Goal: Transaction & Acquisition: Purchase product/service

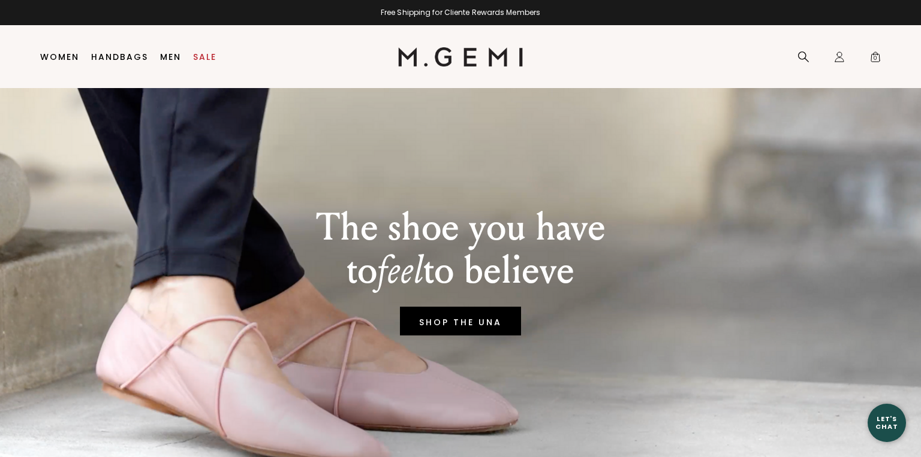
scroll to position [37, 0]
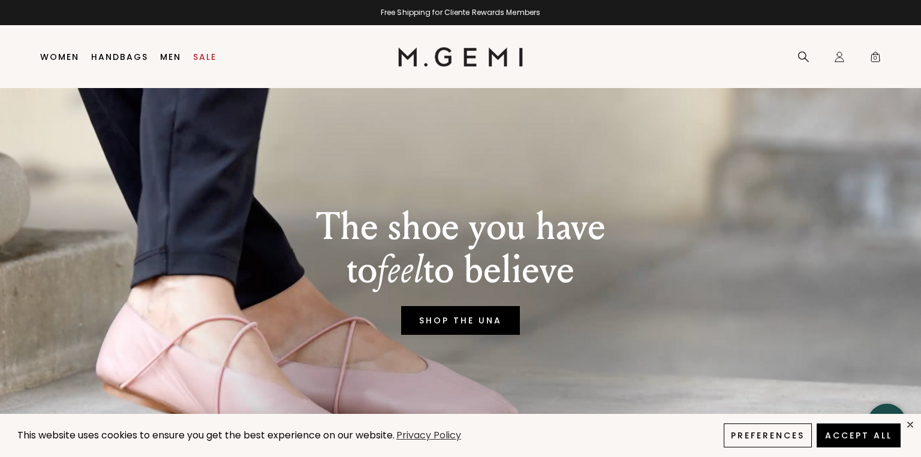
click at [472, 333] on link "SHOP THE UNA" at bounding box center [460, 320] width 119 height 29
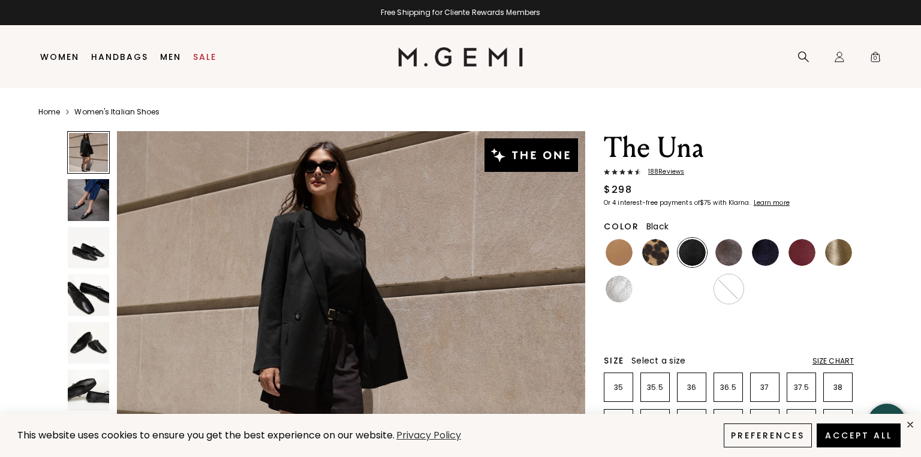
scroll to position [155, 0]
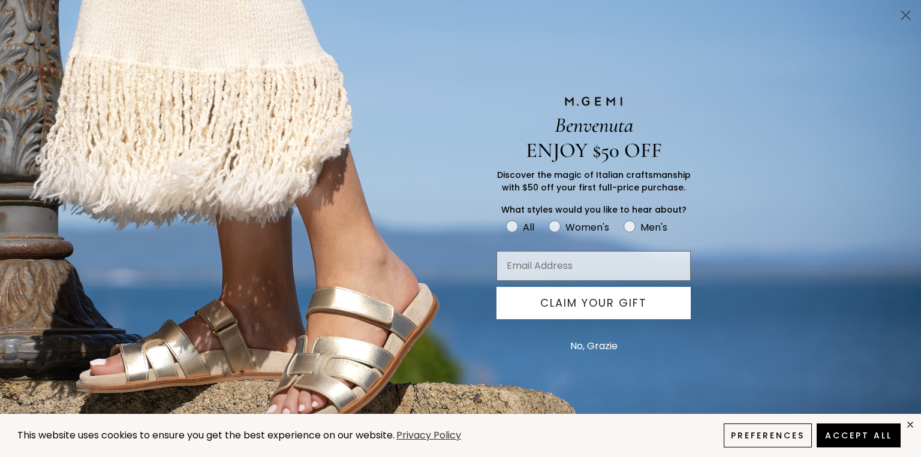
click at [905, 19] on circle "Close dialog" at bounding box center [906, 15] width 20 height 20
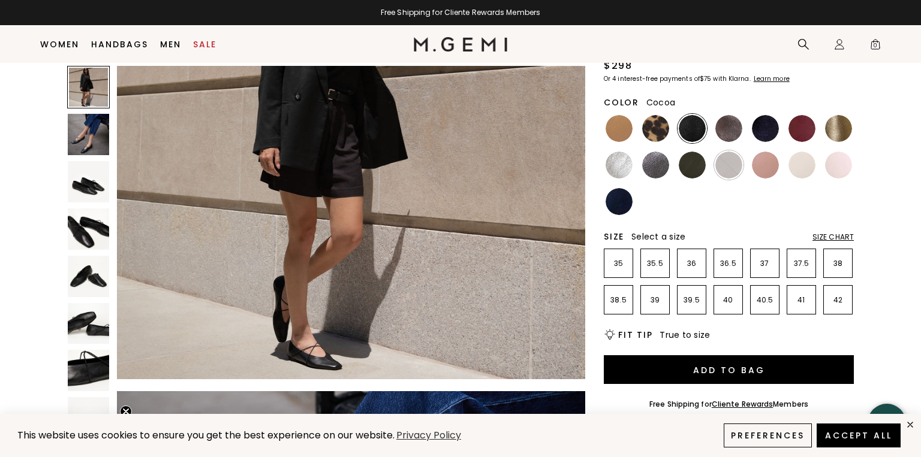
scroll to position [99, 0]
click at [656, 303] on p "39" at bounding box center [655, 301] width 28 height 10
click at [803, 129] on img at bounding box center [801, 128] width 27 height 27
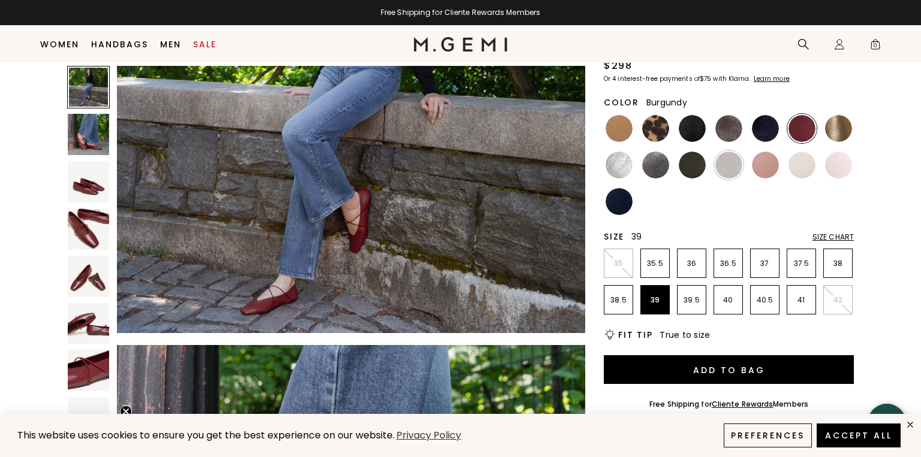
scroll to position [204, 0]
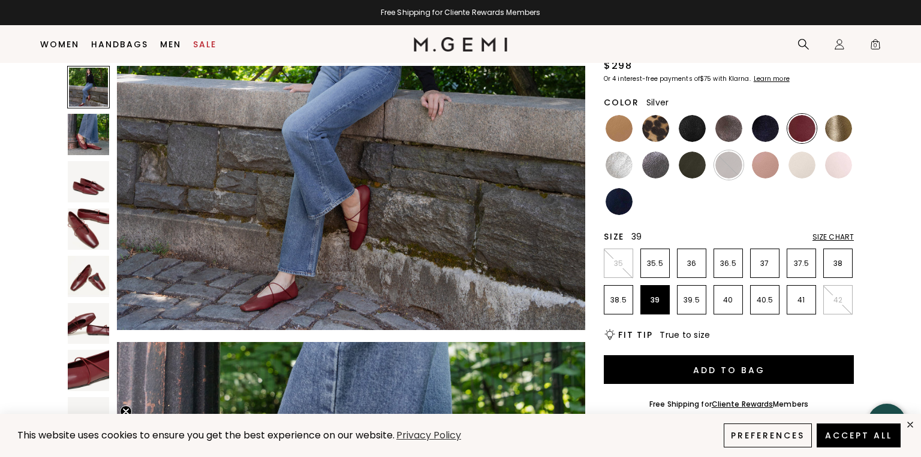
click at [613, 170] on img at bounding box center [619, 165] width 27 height 27
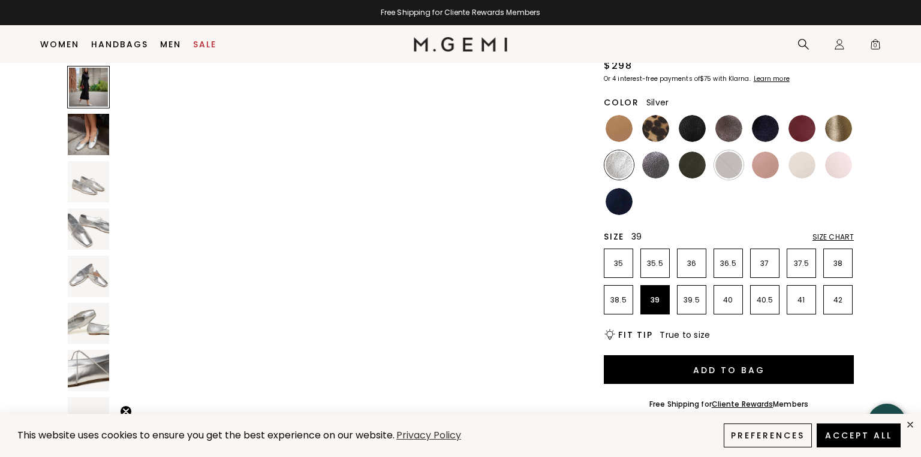
scroll to position [167, 0]
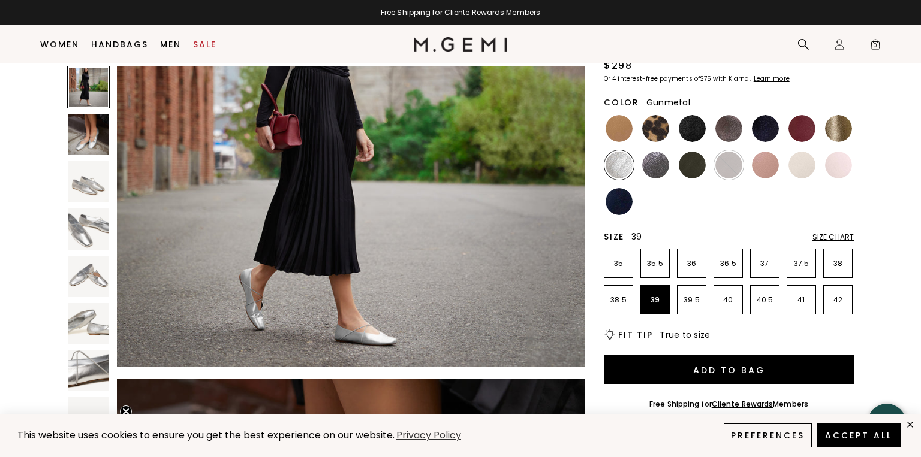
click at [649, 171] on img at bounding box center [655, 165] width 27 height 27
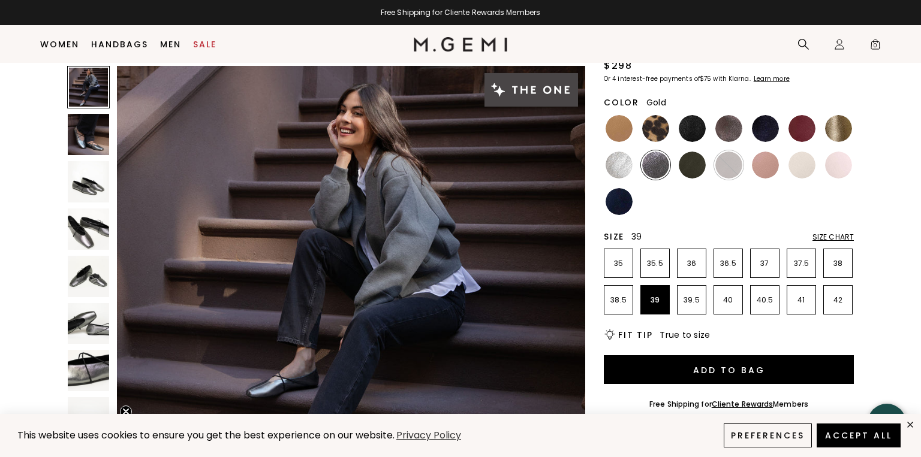
click at [835, 132] on img at bounding box center [838, 128] width 27 height 27
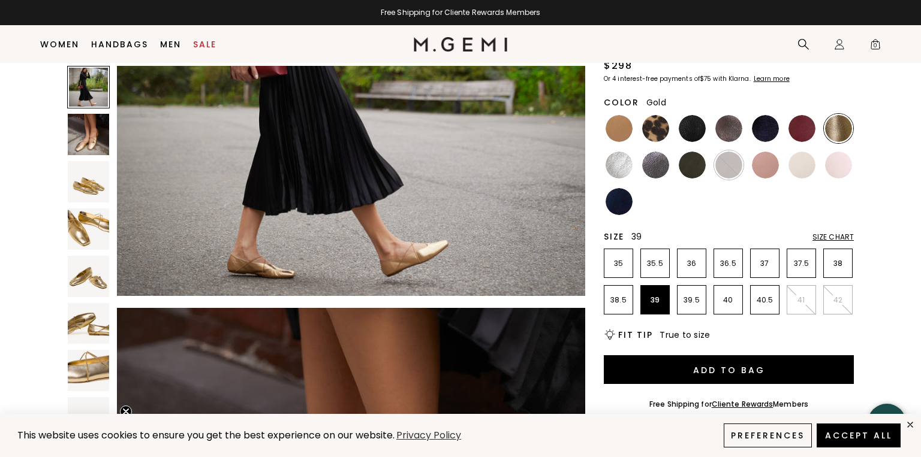
scroll to position [242, 0]
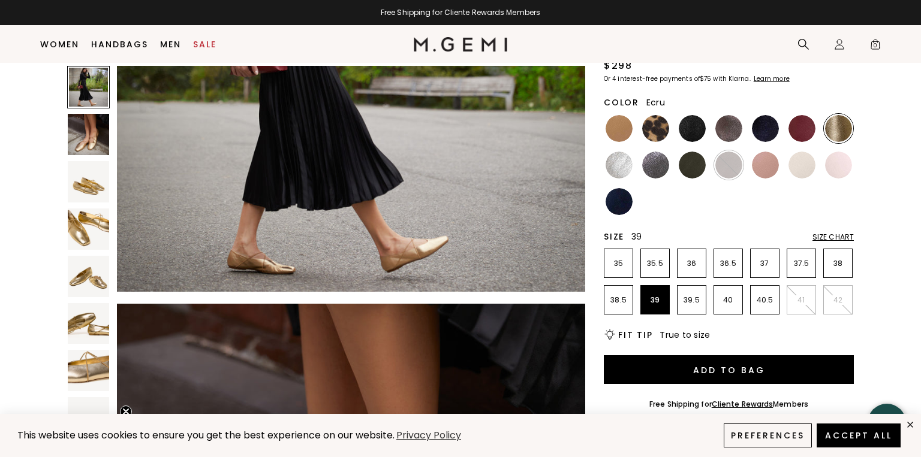
click at [797, 162] on img at bounding box center [801, 165] width 27 height 27
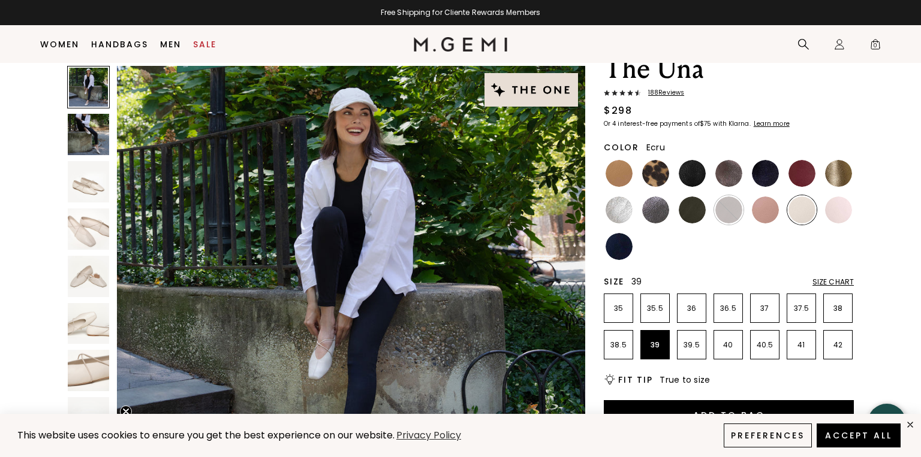
scroll to position [49, 0]
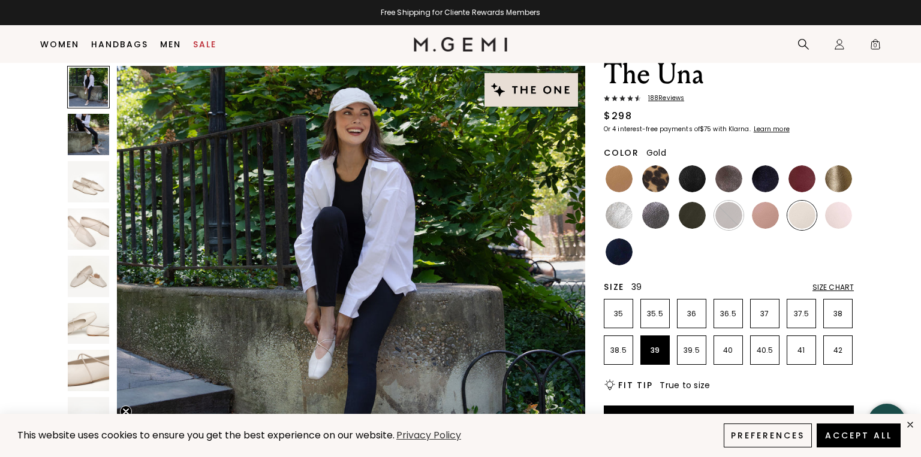
click at [838, 181] on img at bounding box center [838, 178] width 27 height 27
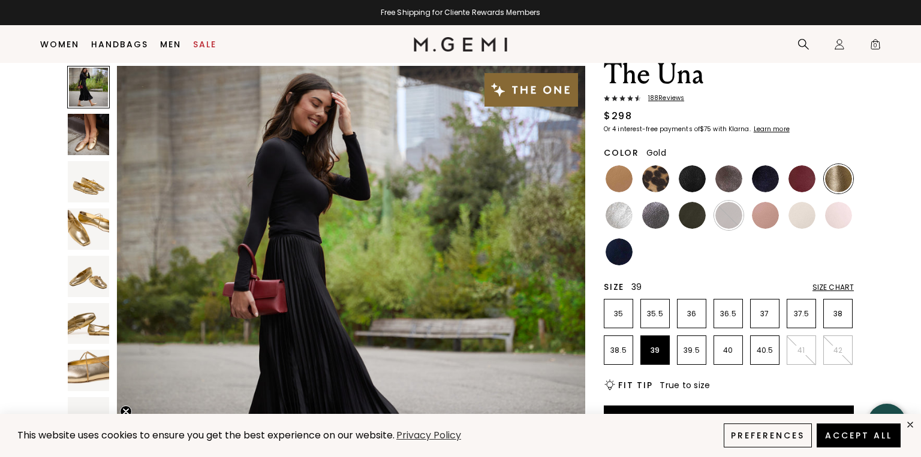
scroll to position [208, 0]
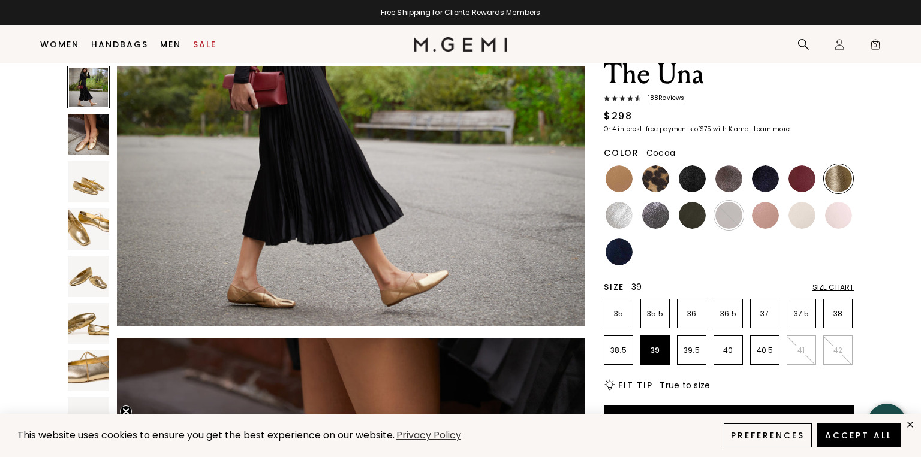
click at [729, 179] on img at bounding box center [728, 178] width 27 height 27
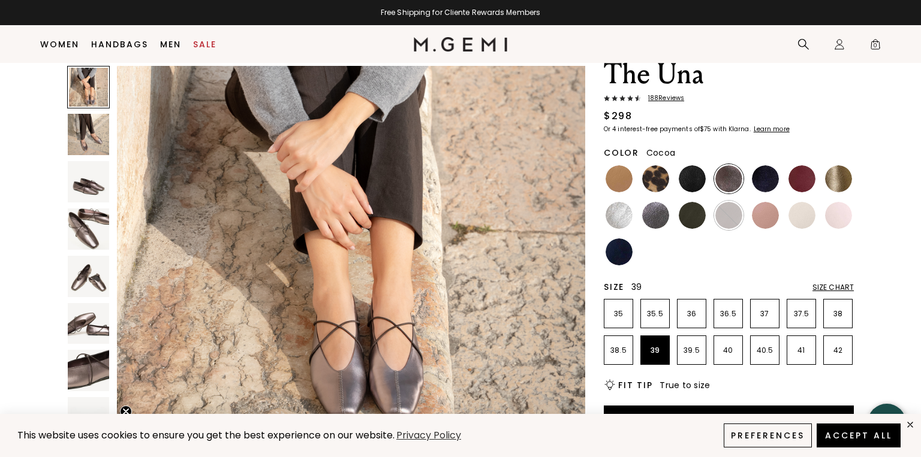
scroll to position [96, 0]
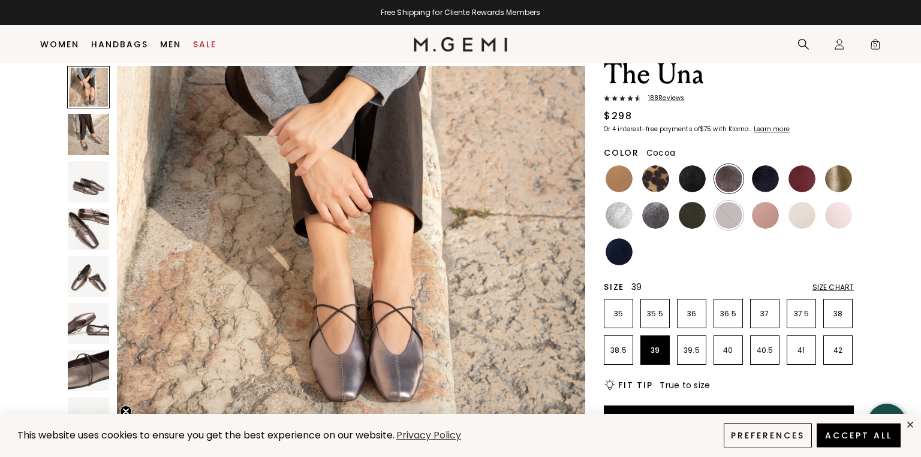
click at [88, 191] on img at bounding box center [88, 181] width 41 height 41
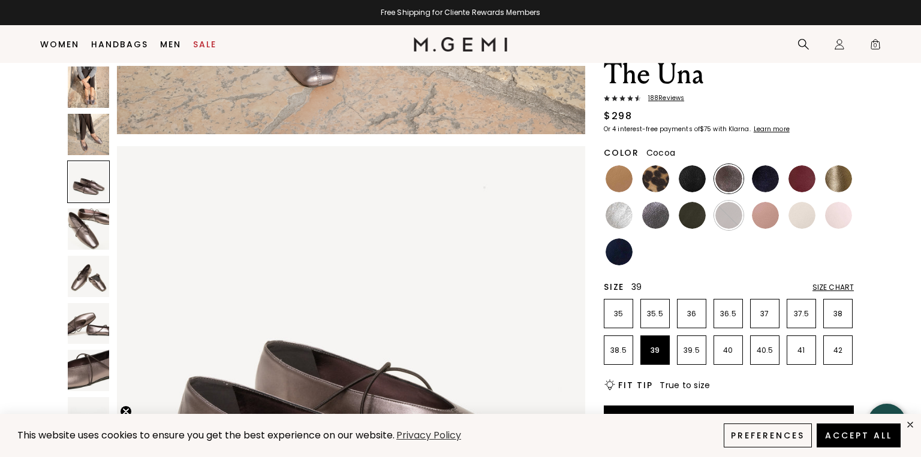
scroll to position [960, 0]
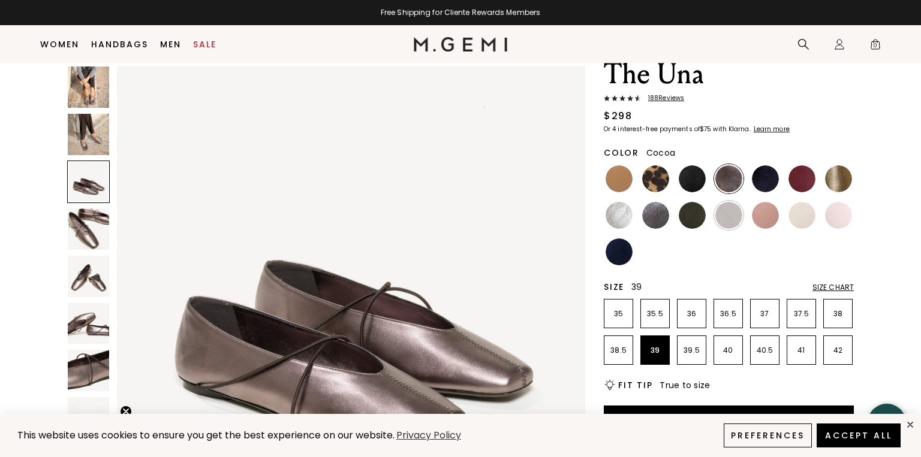
click at [91, 270] on img at bounding box center [88, 276] width 41 height 41
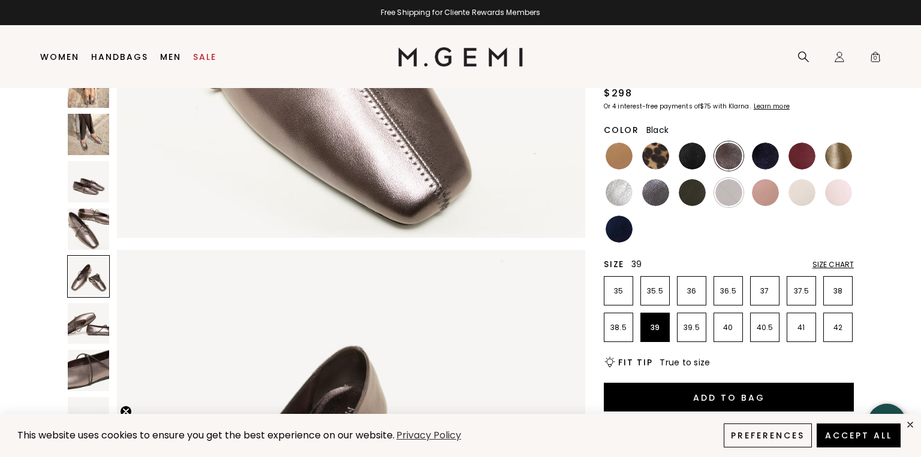
scroll to position [0, 0]
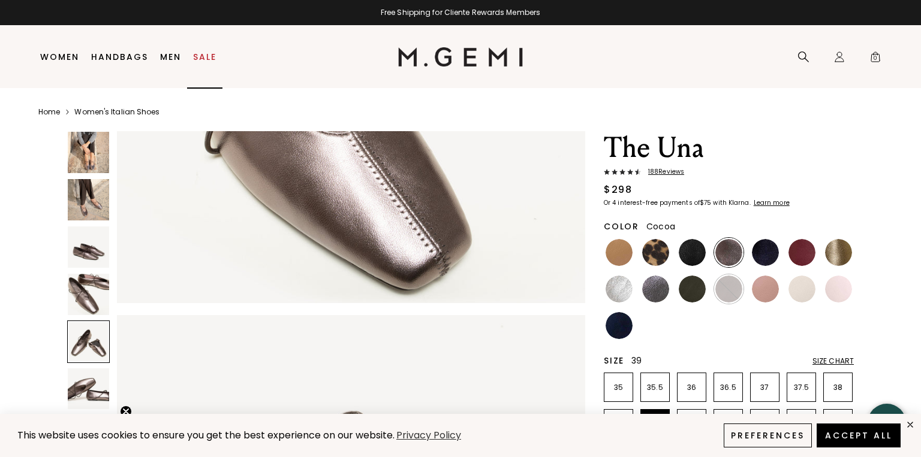
click at [202, 53] on link "Sale" at bounding box center [204, 57] width 23 height 10
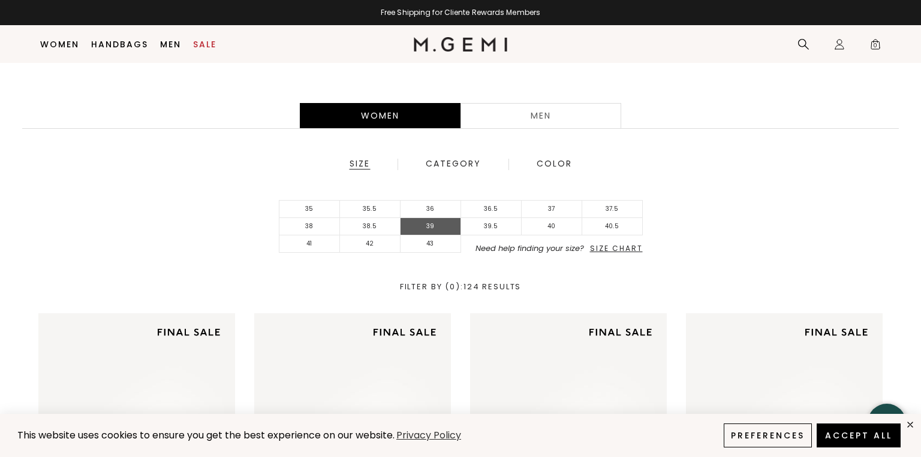
scroll to position [208, 0]
click at [431, 225] on li "39" at bounding box center [430, 226] width 61 height 17
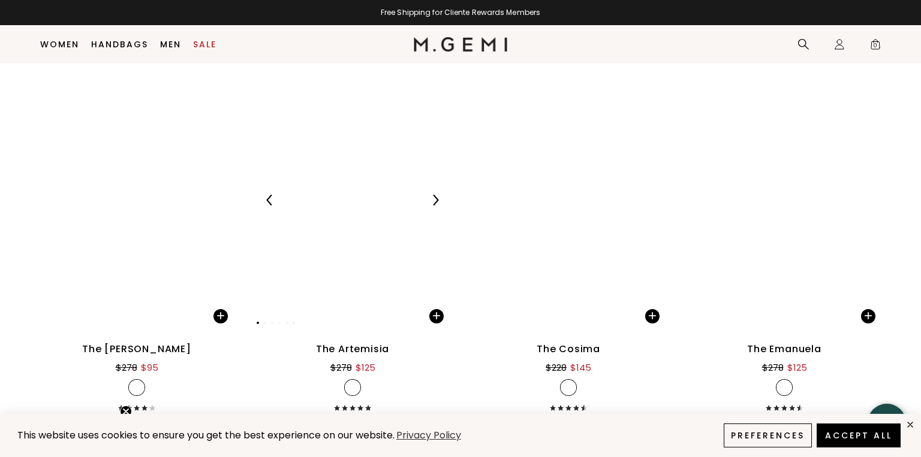
scroll to position [4629, 0]
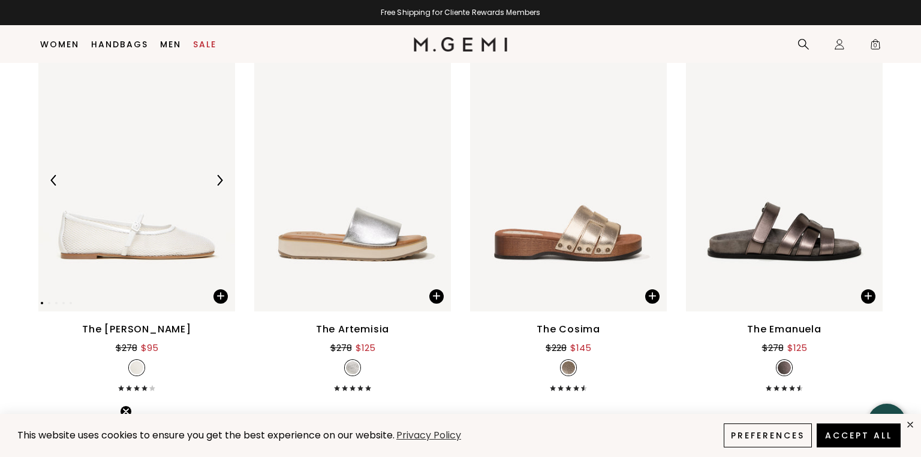
click at [149, 198] on img at bounding box center [136, 180] width 197 height 262
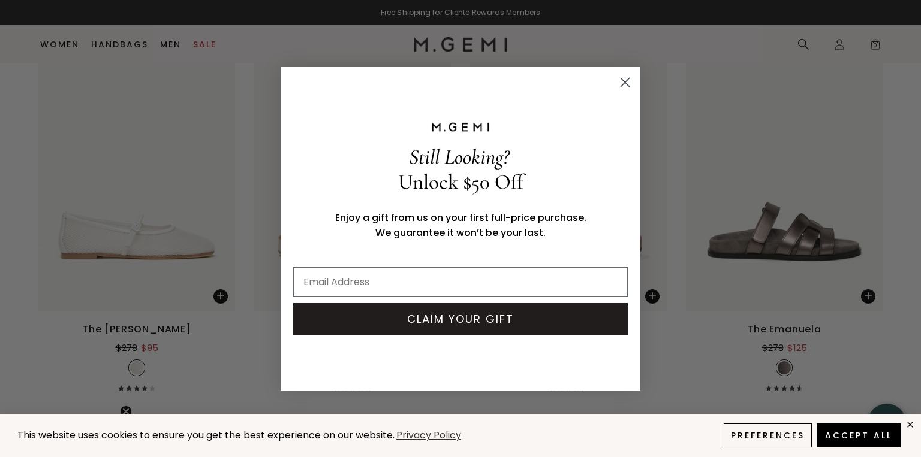
click at [629, 83] on circle "Close dialog" at bounding box center [625, 82] width 20 height 20
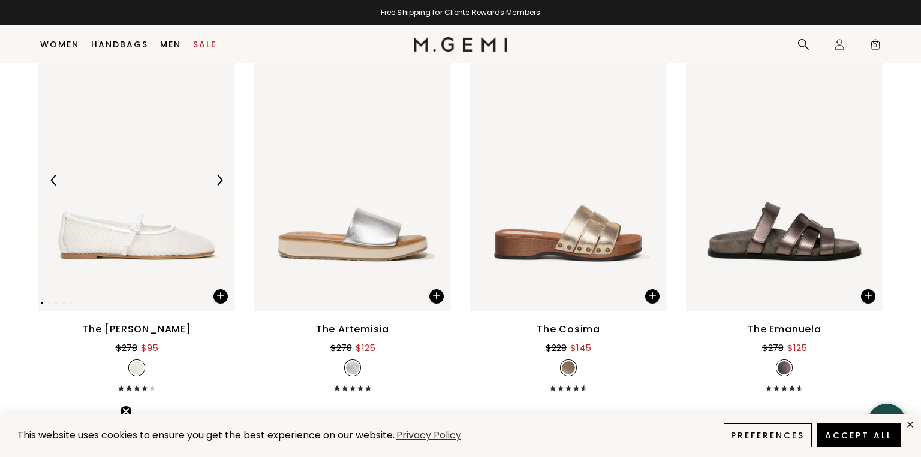
click at [173, 248] on img at bounding box center [136, 180] width 197 height 262
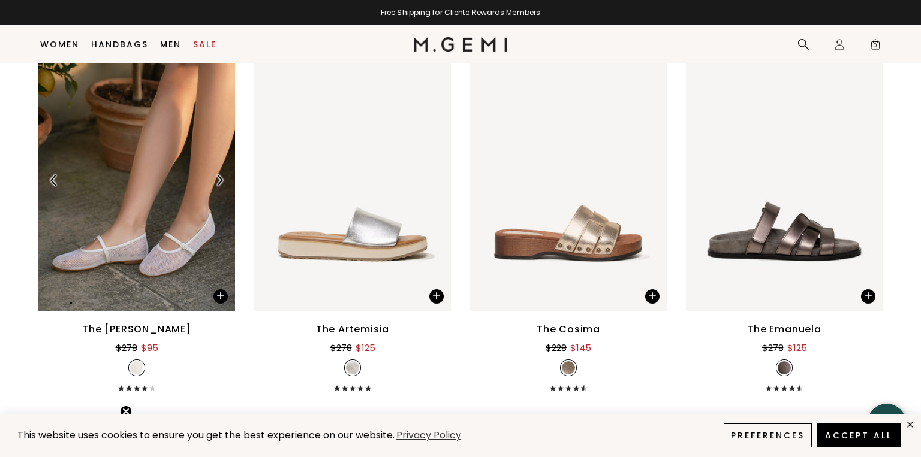
click at [216, 183] on img at bounding box center [219, 180] width 11 height 11
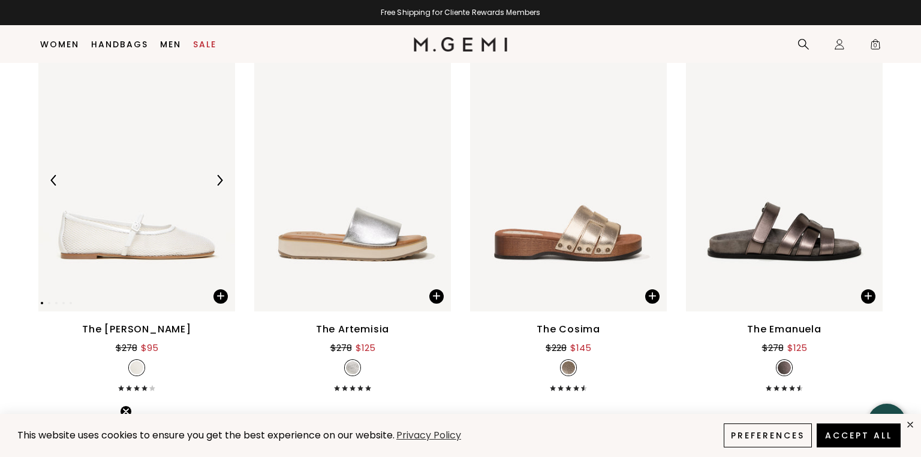
click at [216, 183] on img at bounding box center [219, 180] width 11 height 11
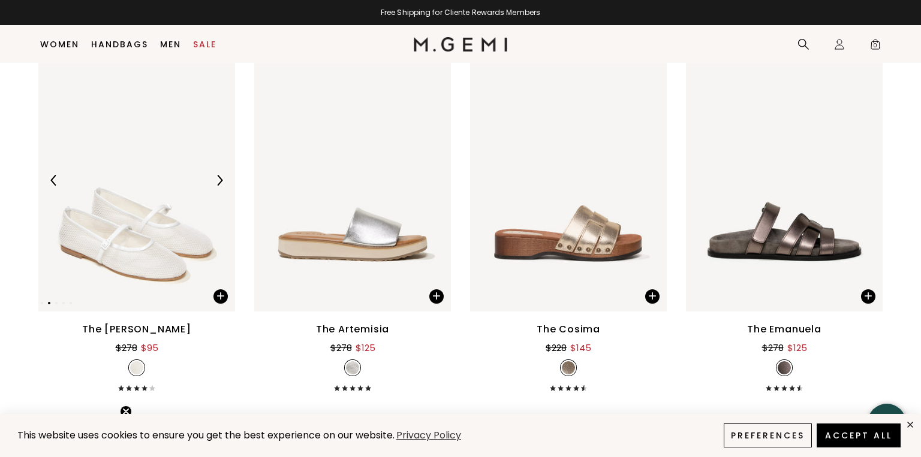
click at [216, 183] on img at bounding box center [219, 180] width 11 height 11
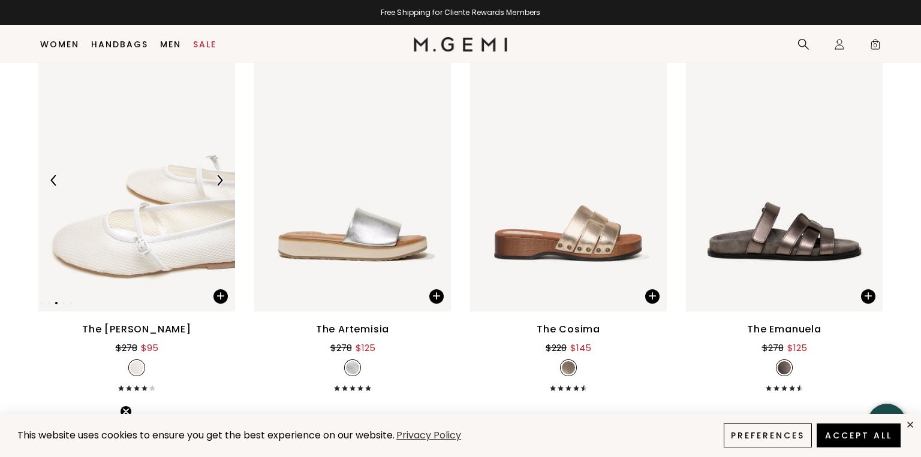
click at [216, 183] on img at bounding box center [219, 180] width 11 height 11
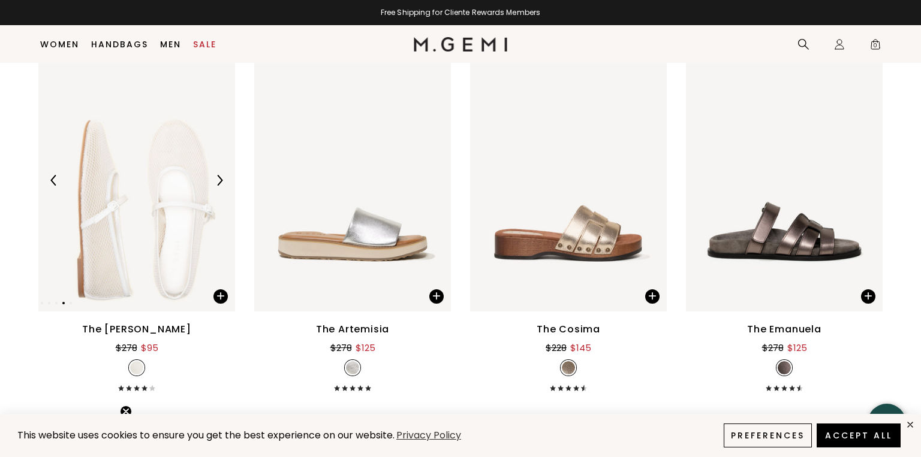
click at [216, 183] on img at bounding box center [219, 180] width 11 height 11
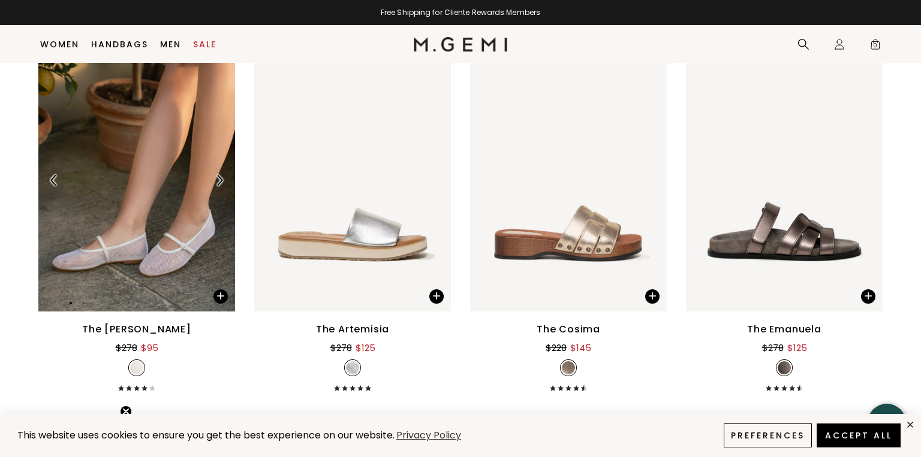
click at [216, 183] on img at bounding box center [219, 180] width 11 height 11
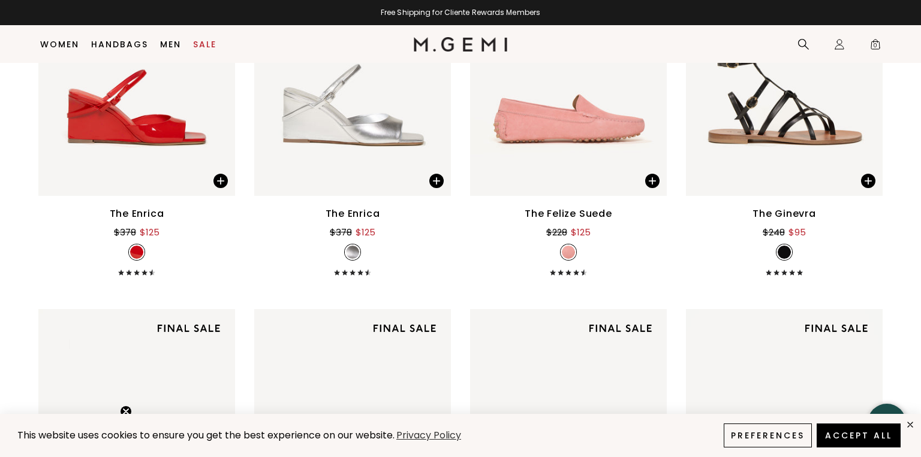
scroll to position [5491, 0]
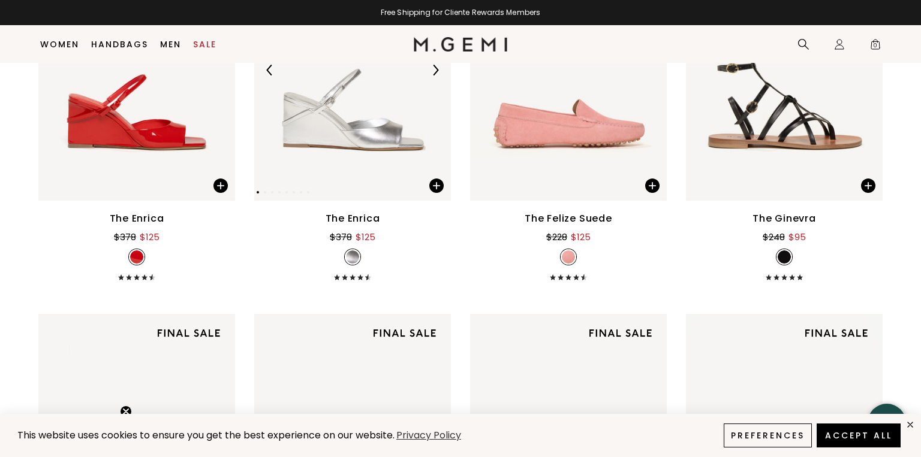
click at [430, 76] on div at bounding box center [435, 70] width 19 height 19
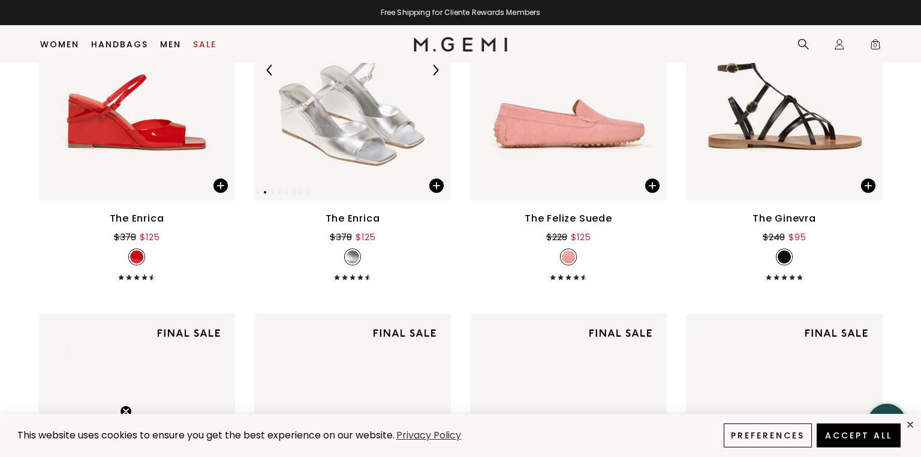
click at [430, 77] on div at bounding box center [435, 70] width 19 height 19
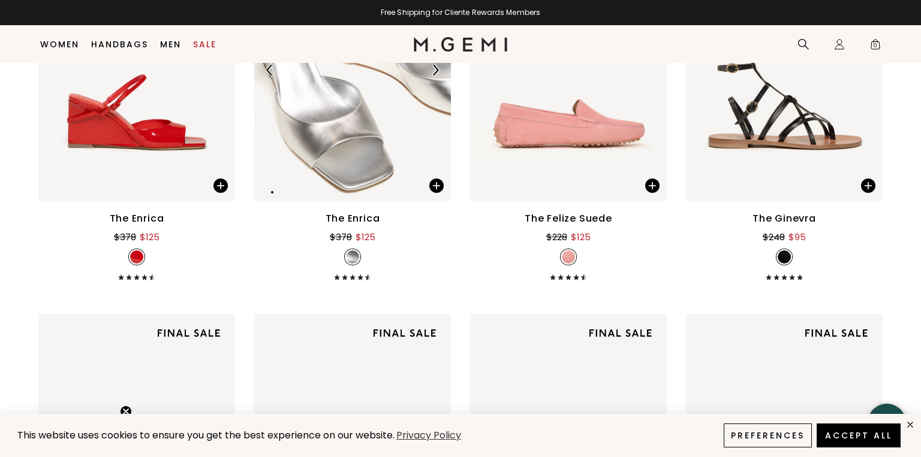
click at [430, 77] on div at bounding box center [435, 70] width 19 height 19
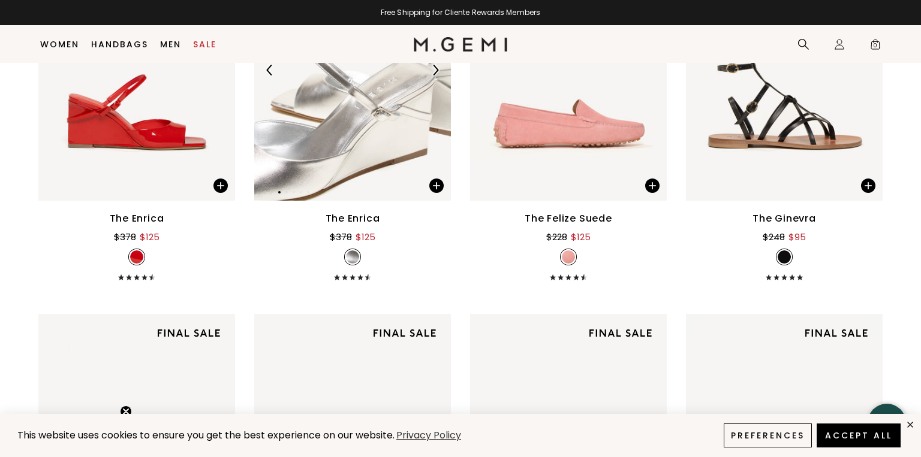
click at [430, 77] on div at bounding box center [435, 70] width 19 height 19
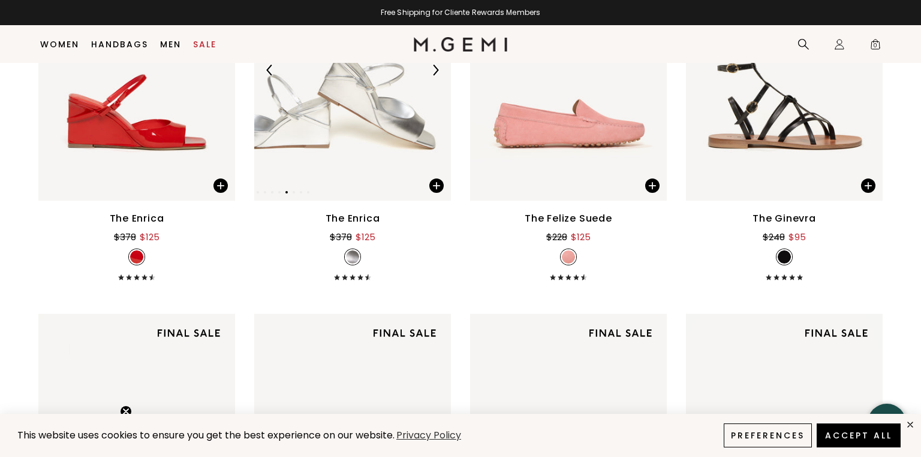
click at [430, 77] on div at bounding box center [435, 70] width 19 height 19
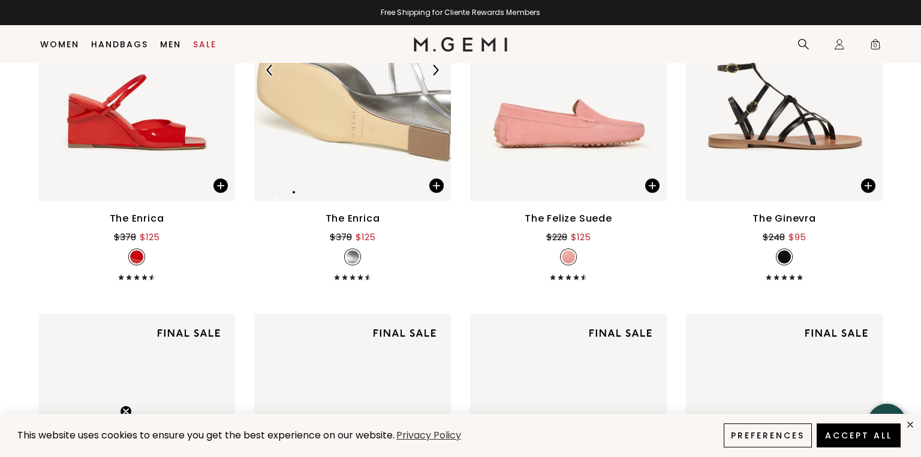
click at [430, 77] on div at bounding box center [435, 70] width 19 height 19
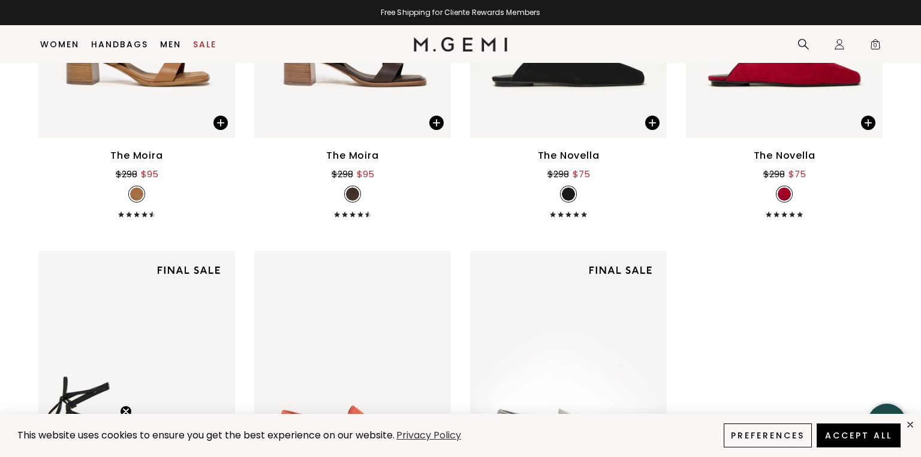
scroll to position [6122, 0]
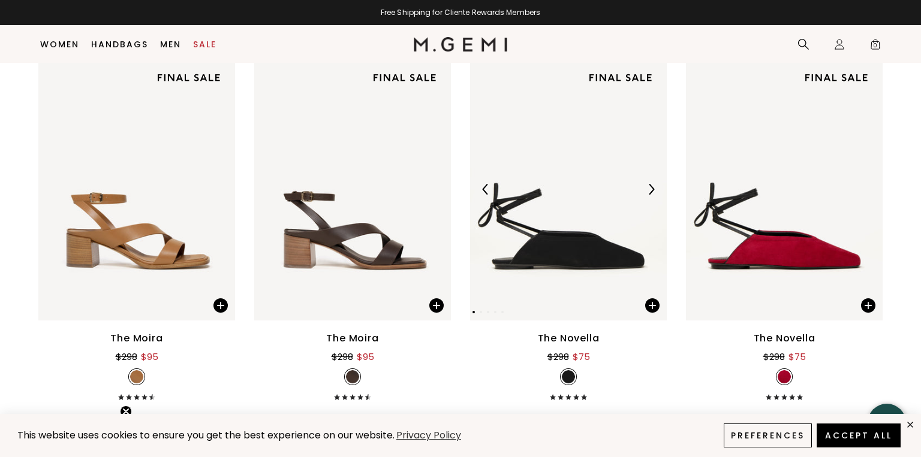
click at [649, 189] on img at bounding box center [651, 189] width 11 height 11
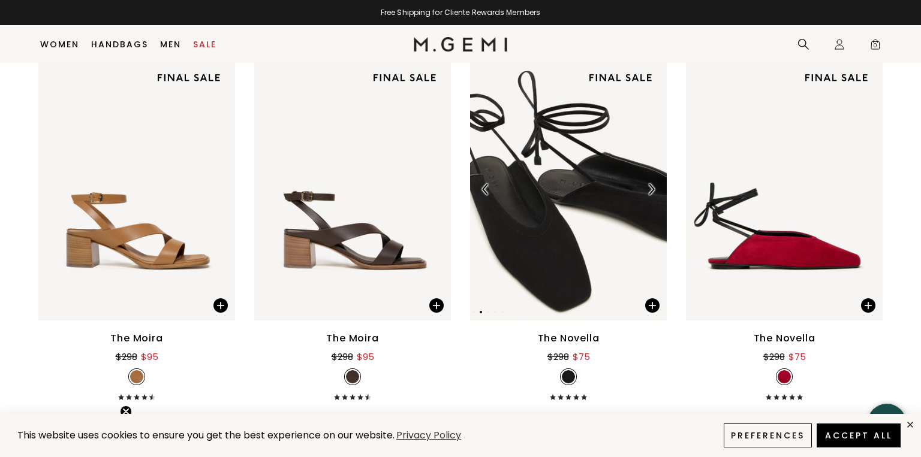
click at [649, 189] on img at bounding box center [651, 189] width 11 height 11
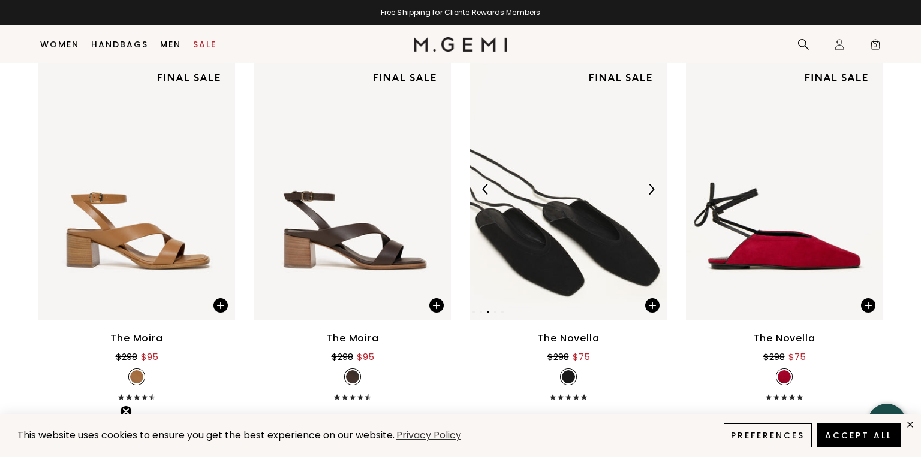
click at [649, 189] on img at bounding box center [651, 189] width 11 height 11
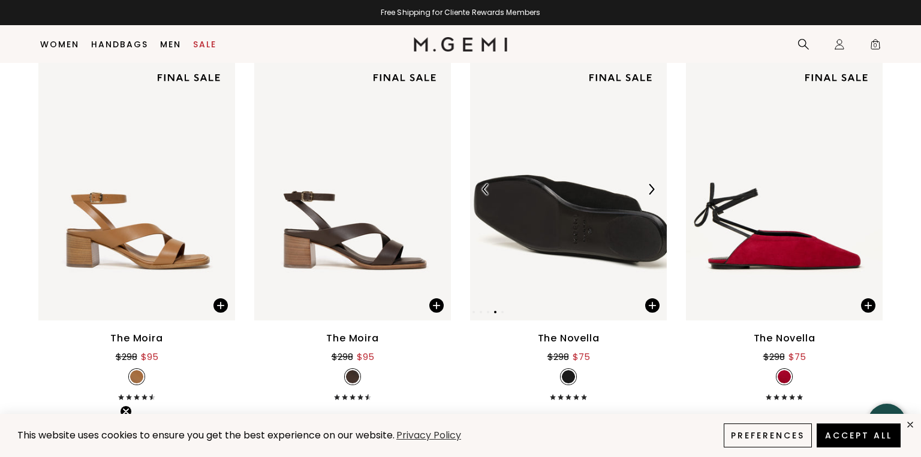
click at [649, 189] on img at bounding box center [651, 189] width 11 height 11
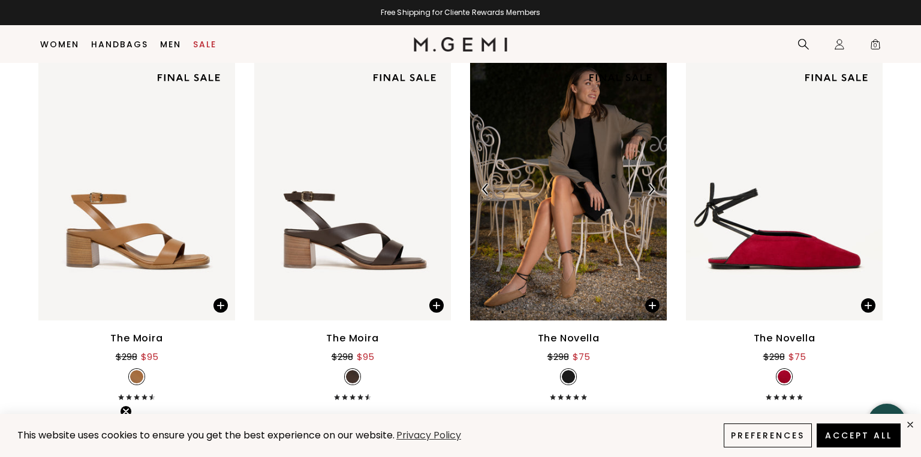
click at [649, 189] on img at bounding box center [651, 189] width 11 height 11
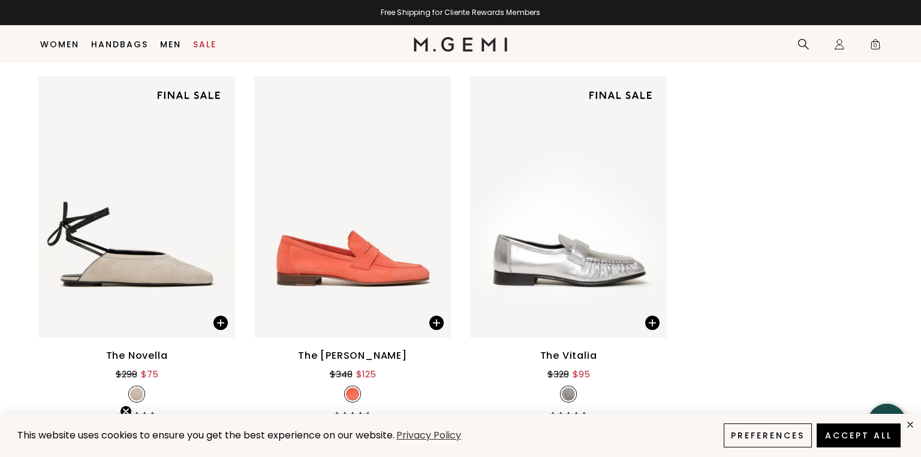
scroll to position [6481, 0]
click at [433, 208] on img at bounding box center [435, 206] width 11 height 11
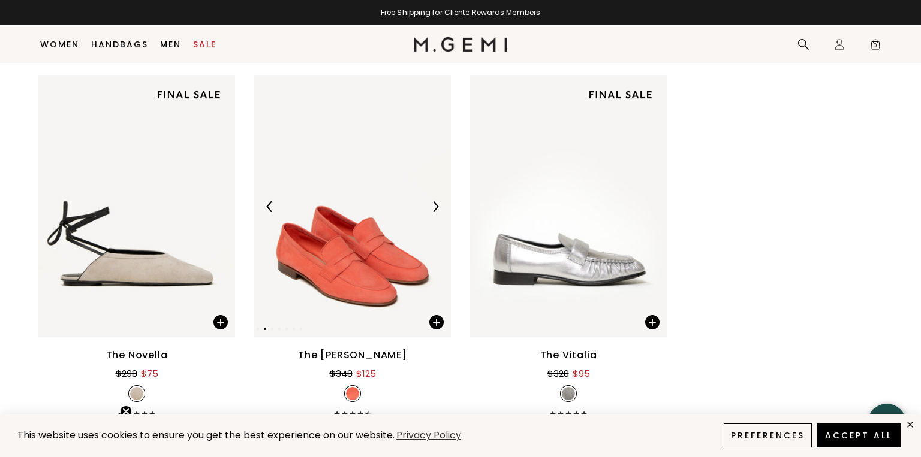
click at [433, 208] on img at bounding box center [435, 206] width 11 height 11
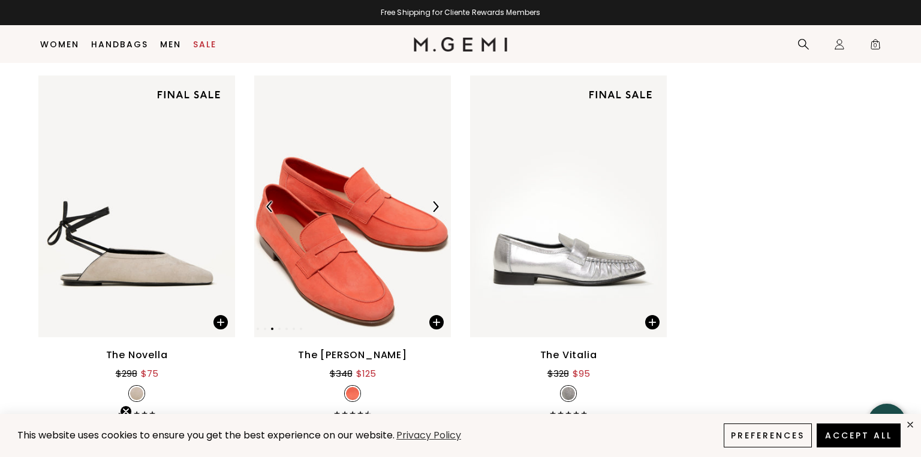
click at [433, 208] on img at bounding box center [435, 206] width 11 height 11
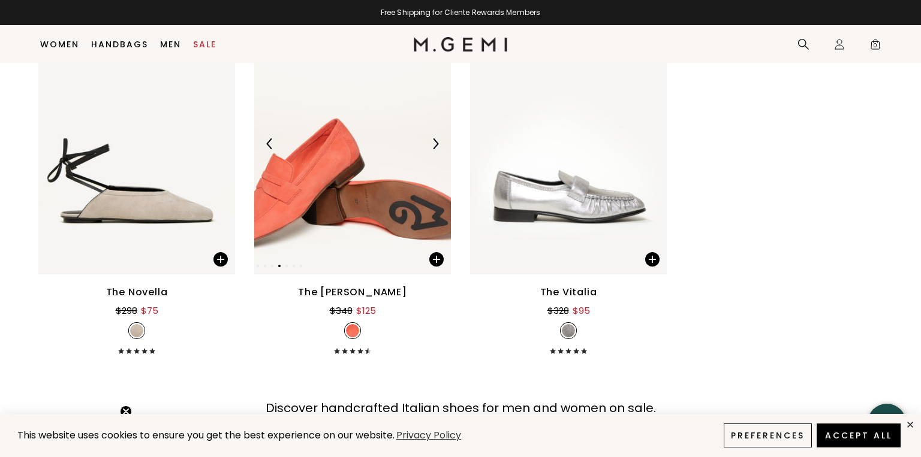
scroll to position [6550, 0]
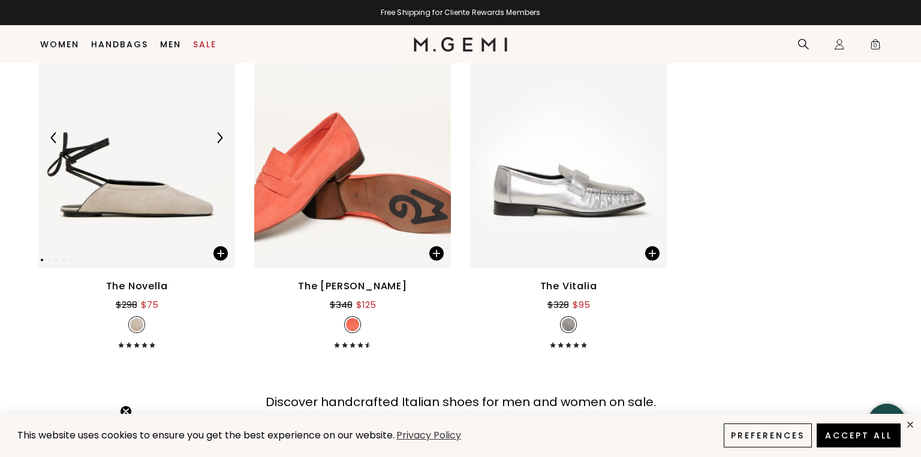
click at [163, 171] on img at bounding box center [136, 138] width 197 height 262
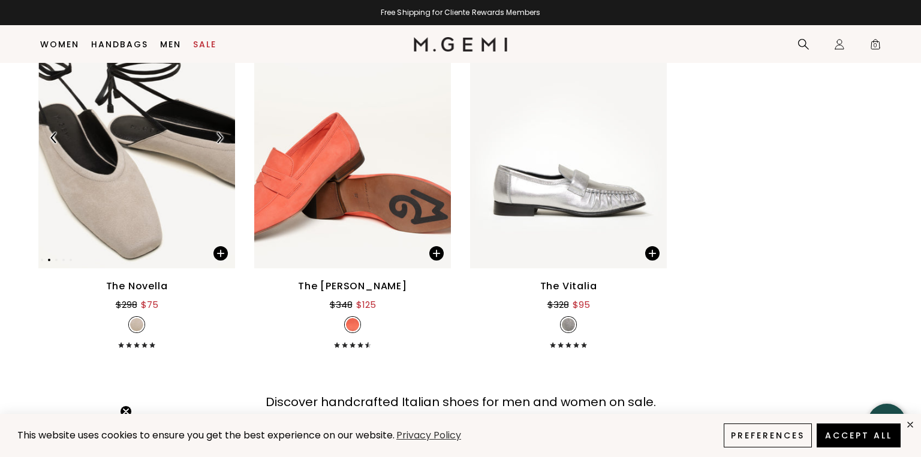
click at [166, 171] on img at bounding box center [137, 138] width 197 height 262
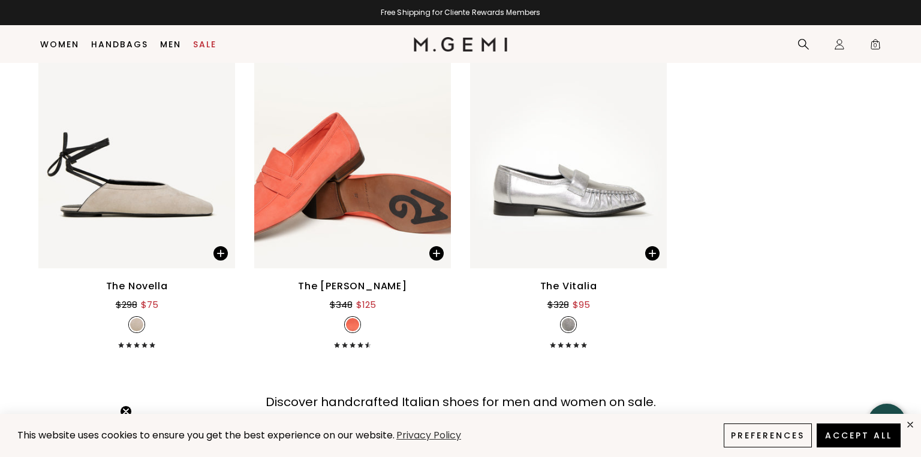
click at [131, 289] on div "The Novella" at bounding box center [137, 286] width 62 height 14
click at [142, 279] on div "The Novella" at bounding box center [137, 286] width 62 height 14
click at [132, 335] on div "The Novella $298 $75" at bounding box center [136, 313] width 197 height 69
click at [121, 347] on icon at bounding box center [119, 345] width 3 height 6
click at [144, 286] on div "The Novella" at bounding box center [137, 286] width 62 height 14
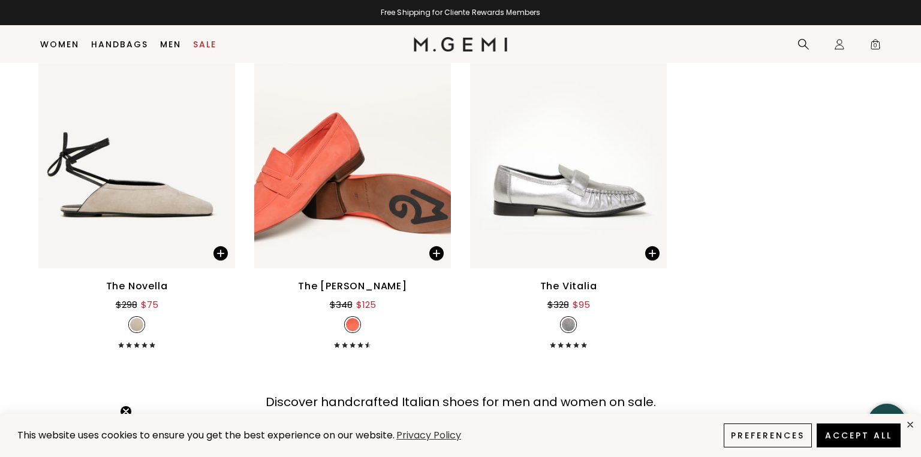
click at [144, 286] on div "The Novella" at bounding box center [137, 286] width 62 height 14
click at [156, 190] on img at bounding box center [136, 138] width 197 height 262
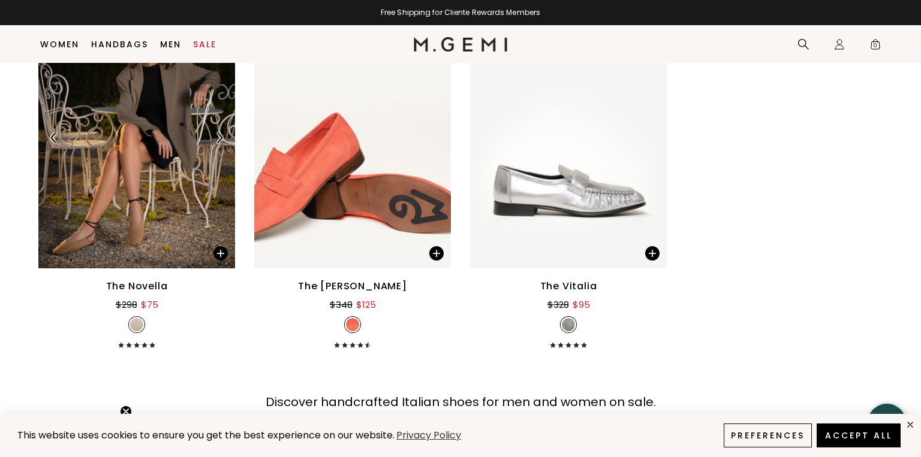
click at [158, 191] on div at bounding box center [136, 138] width 197 height 262
click at [158, 191] on img at bounding box center [136, 138] width 197 height 262
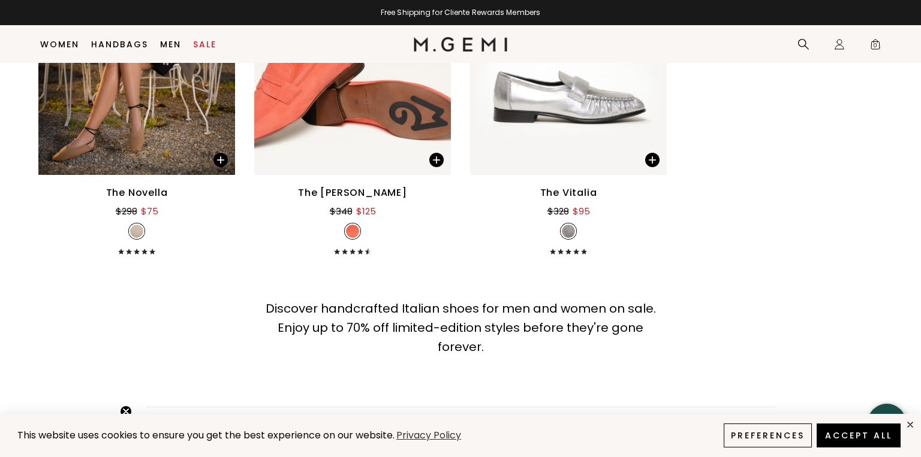
scroll to position [6652, 0]
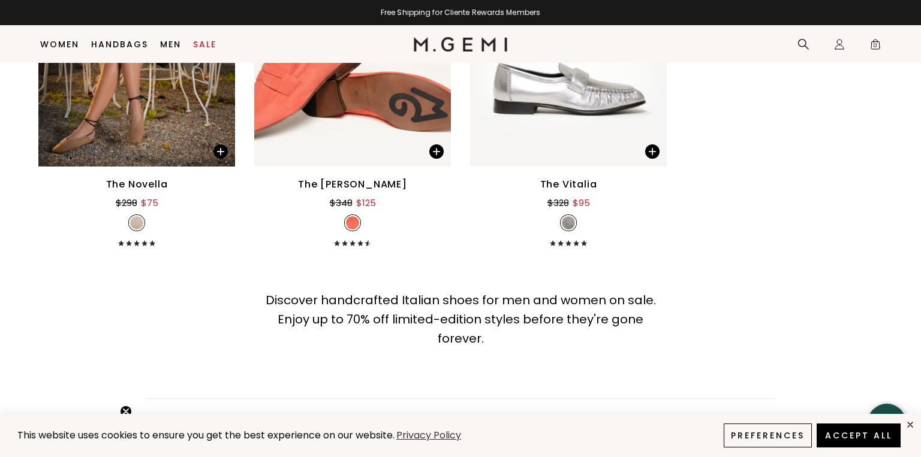
click at [86, 118] on img at bounding box center [136, 36] width 197 height 262
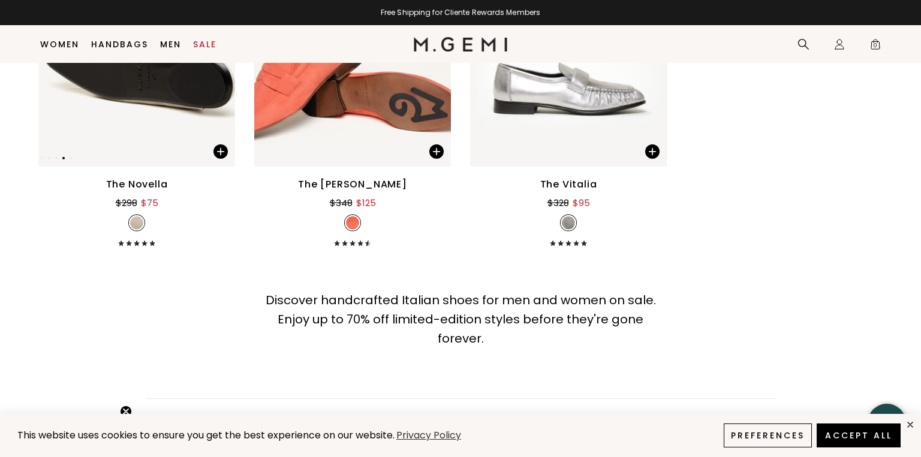
click at [86, 118] on img at bounding box center [136, 36] width 197 height 262
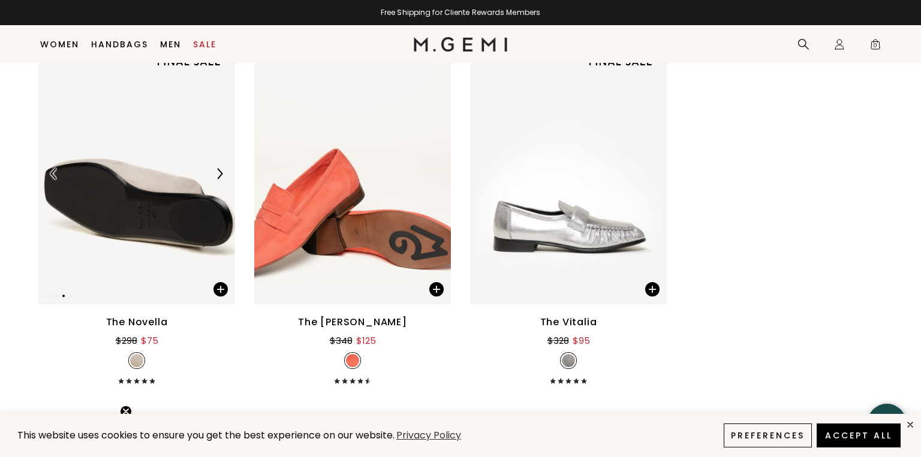
scroll to position [6524, 0]
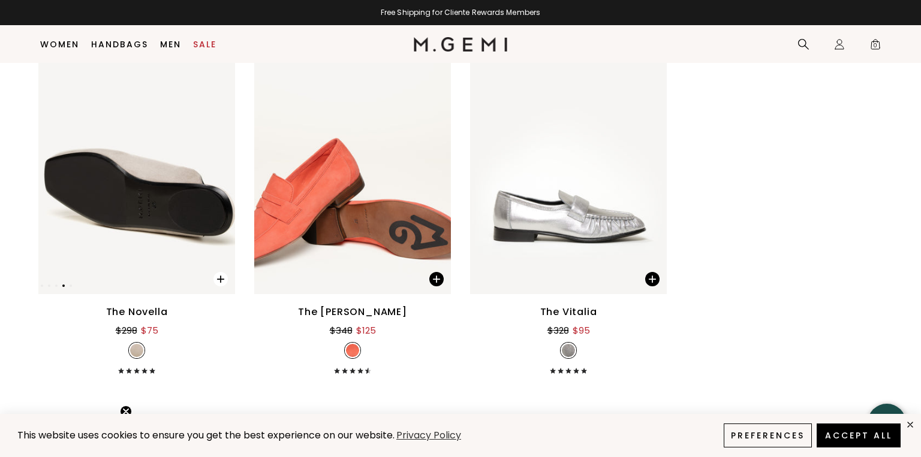
click at [220, 284] on span at bounding box center [220, 279] width 14 height 14
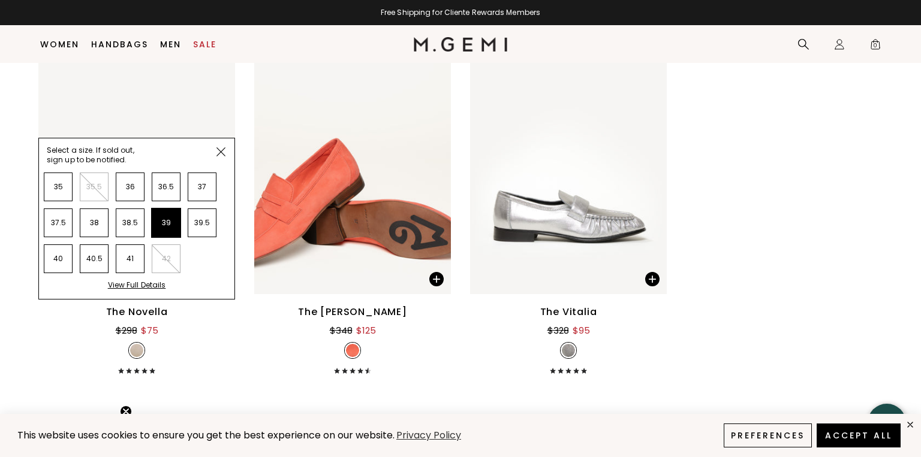
click at [164, 222] on li "39" at bounding box center [166, 223] width 29 height 29
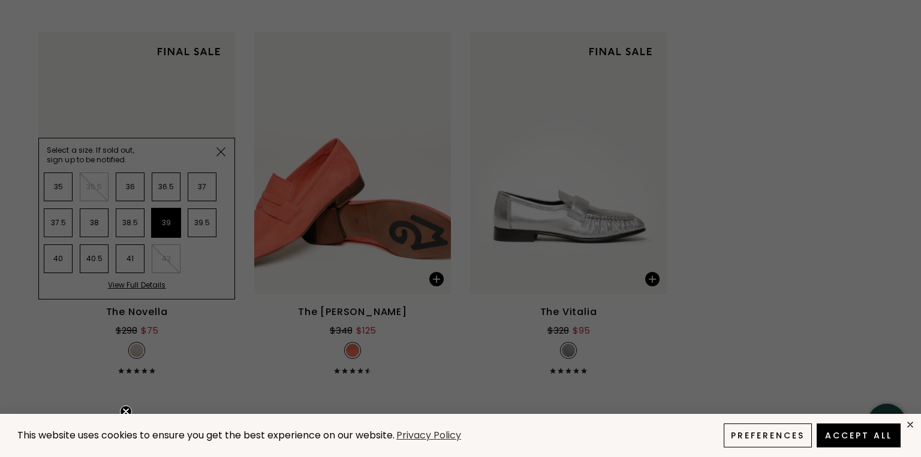
scroll to position [0, 0]
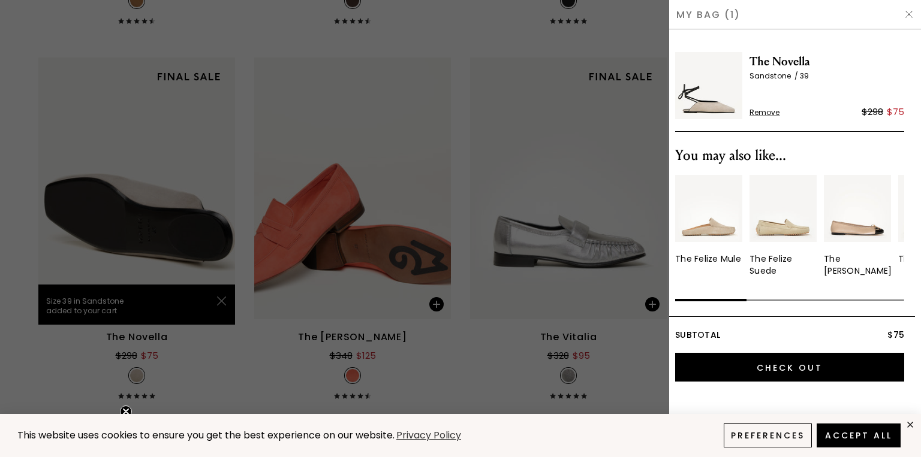
click at [143, 151] on div at bounding box center [460, 228] width 921 height 457
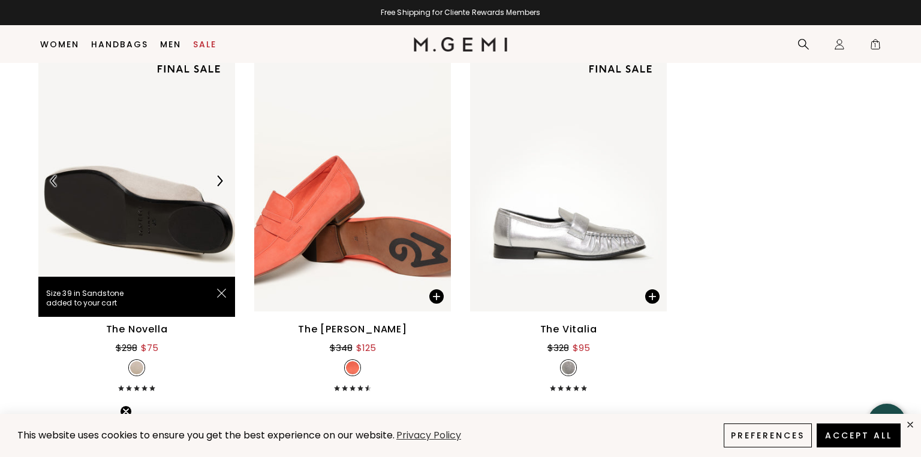
scroll to position [6499, 0]
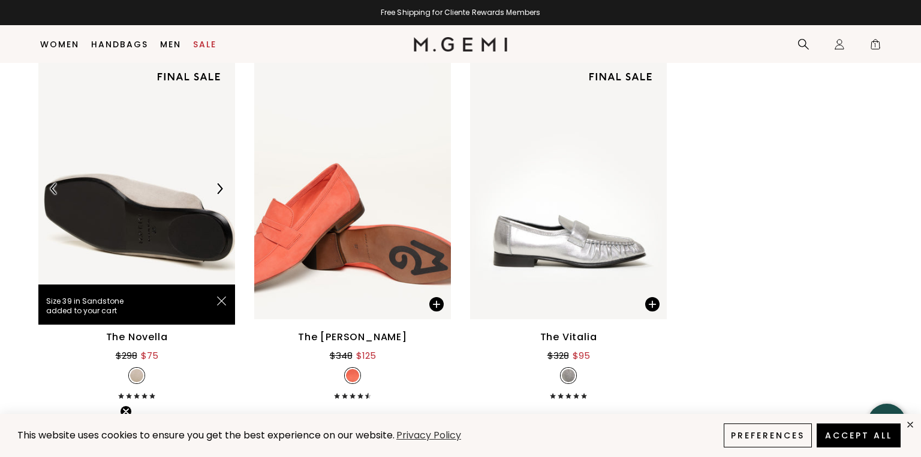
click at [155, 258] on img at bounding box center [136, 189] width 197 height 262
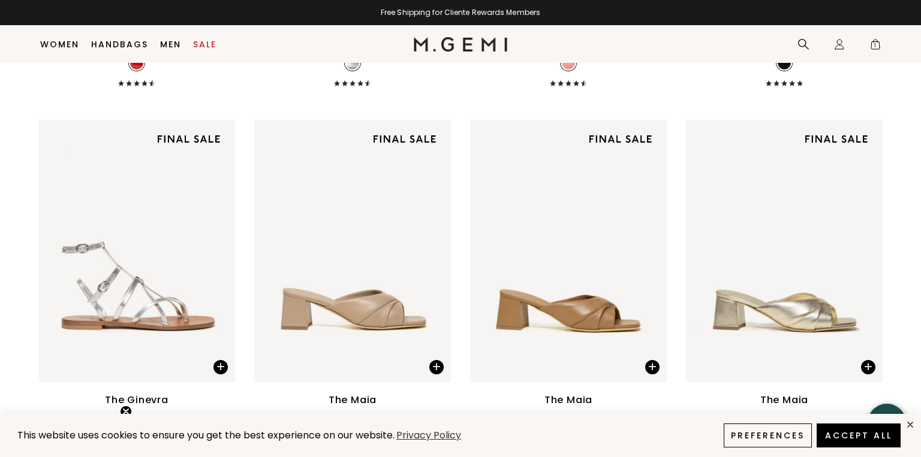
scroll to position [5330, 0]
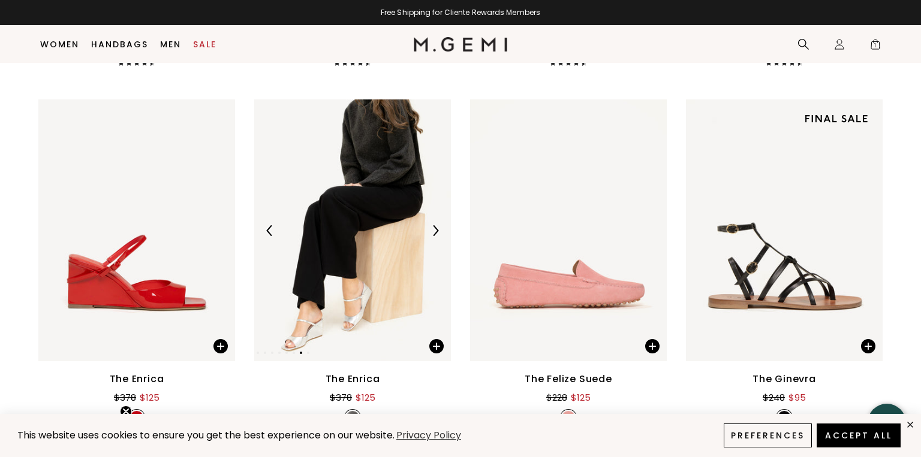
click at [387, 267] on img at bounding box center [352, 231] width 197 height 262
click at [420, 342] on span at bounding box center [429, 343] width 41 height 38
click at [0, 0] on div at bounding box center [0, 0] width 0 height 0
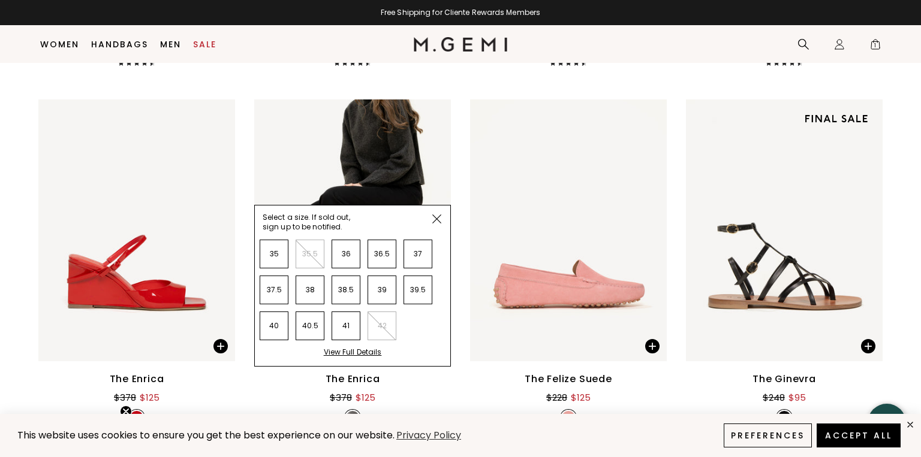
click at [361, 353] on div "View Full Details" at bounding box center [353, 357] width 58 height 19
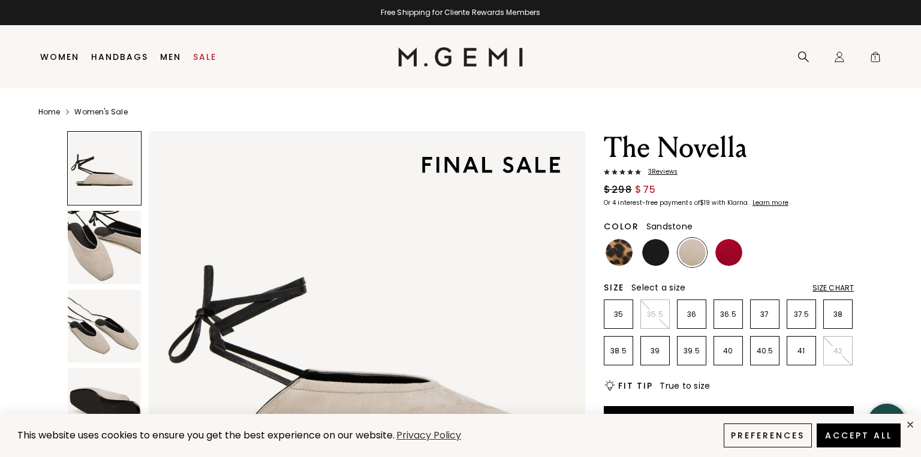
scroll to position [153, 0]
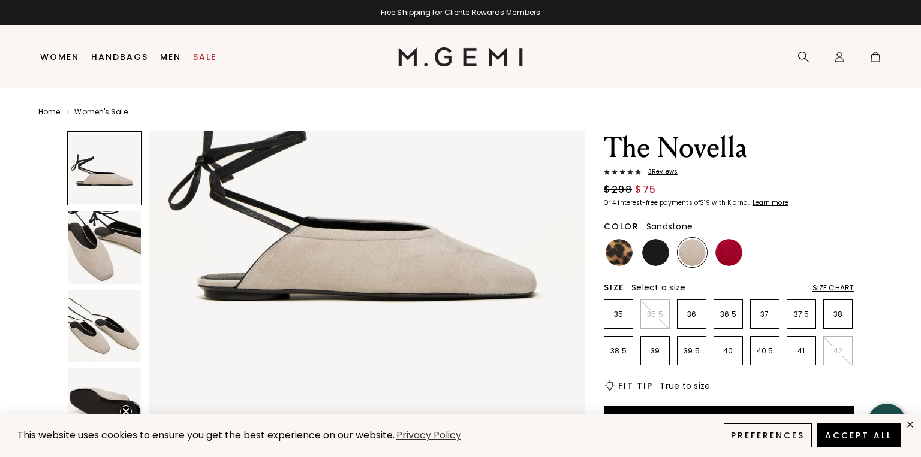
click at [666, 173] on span "3 Review s" at bounding box center [659, 171] width 37 height 7
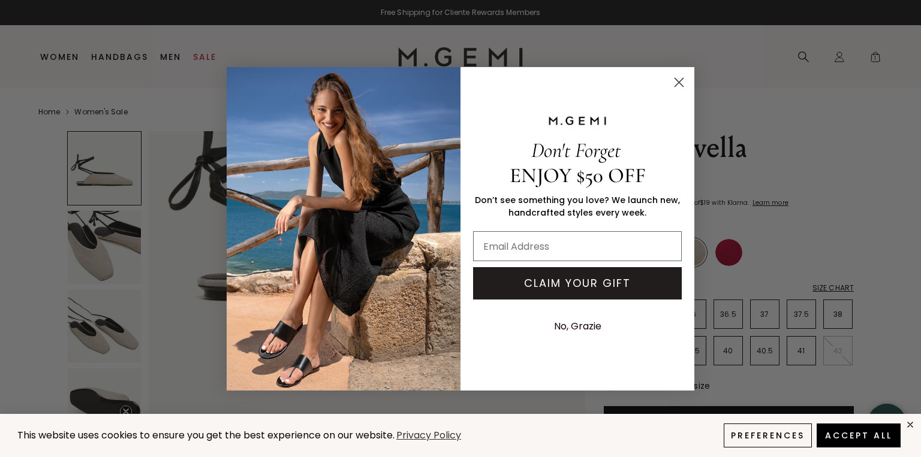
click at [682, 82] on circle "Close dialog" at bounding box center [679, 82] width 20 height 20
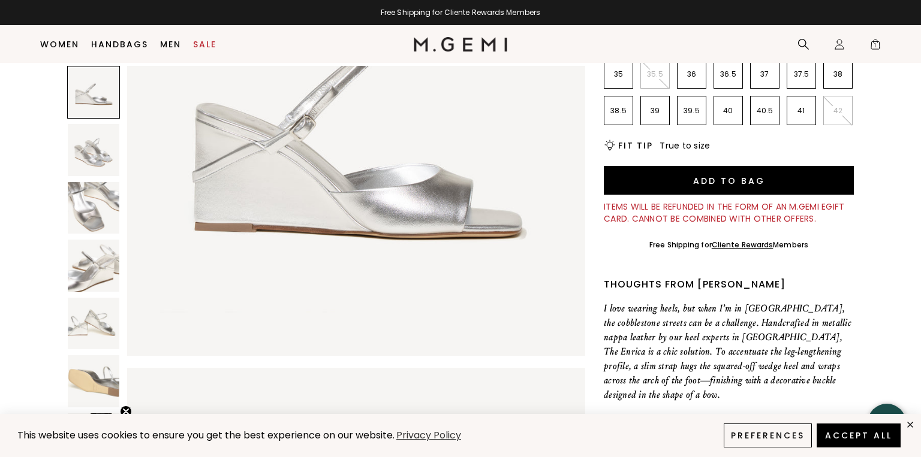
scroll to position [216, 0]
click at [85, 210] on img at bounding box center [94, 208] width 52 height 52
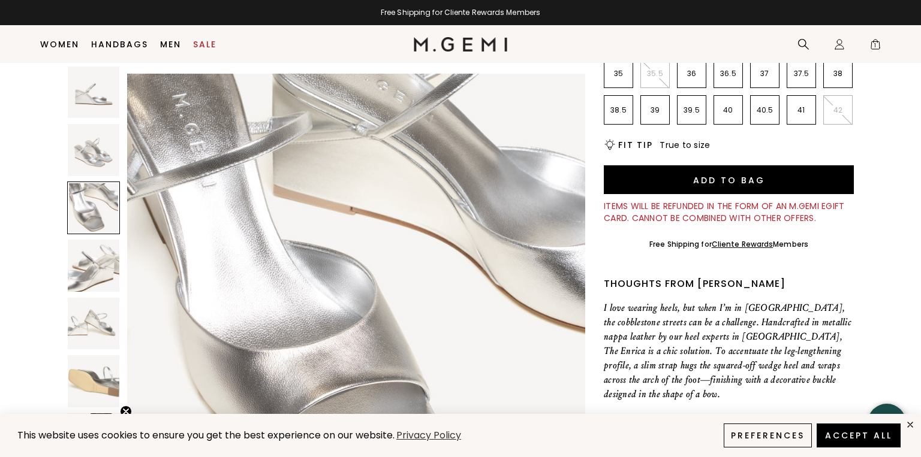
scroll to position [939, 0]
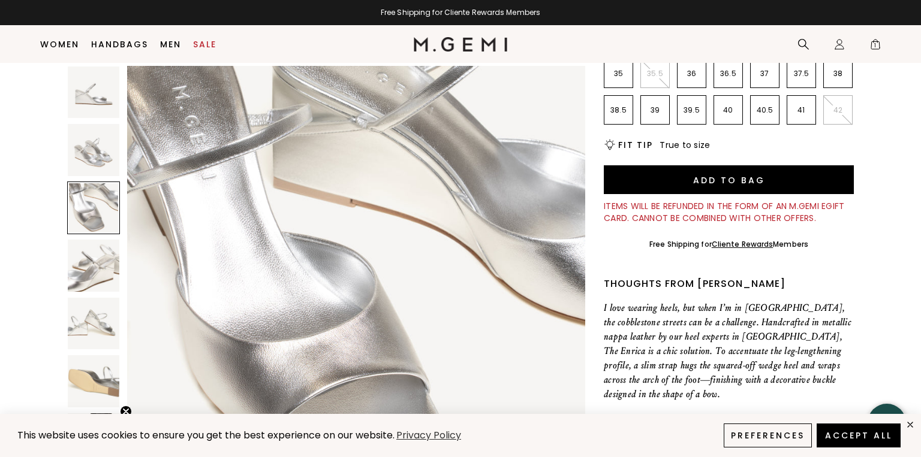
click at [80, 161] on img at bounding box center [94, 150] width 52 height 52
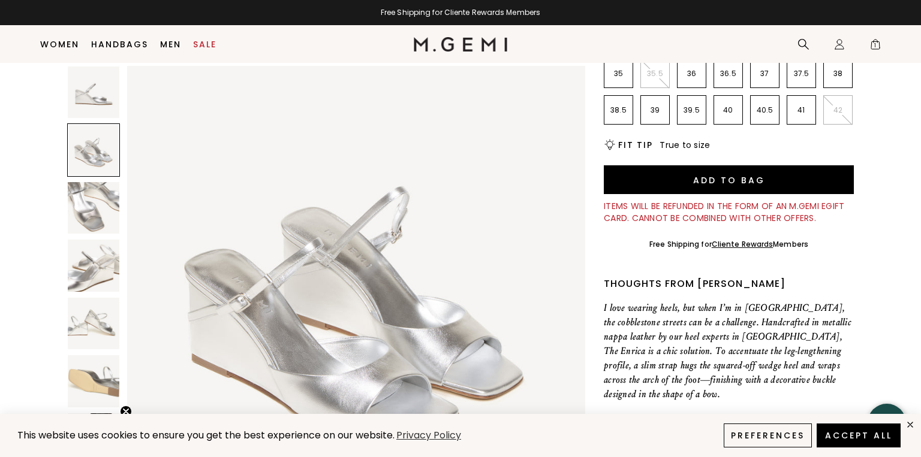
scroll to position [470, 0]
click at [107, 92] on img at bounding box center [94, 93] width 52 height 52
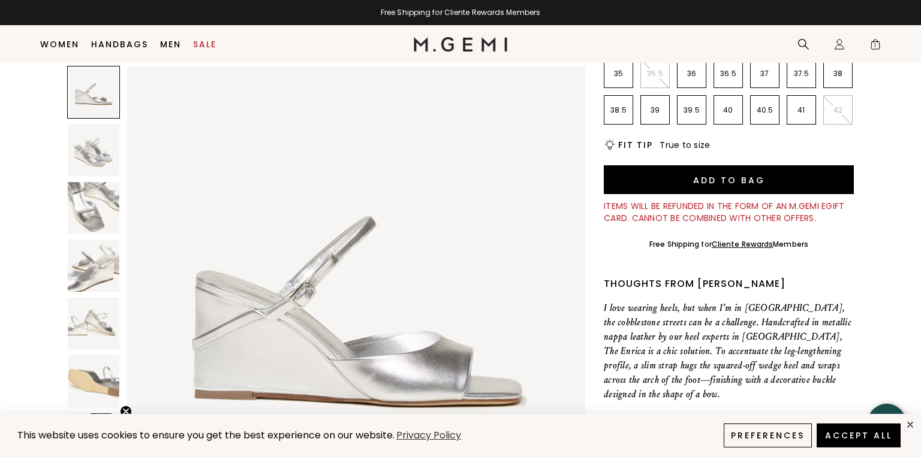
scroll to position [0, 0]
